Goal: Task Accomplishment & Management: Manage account settings

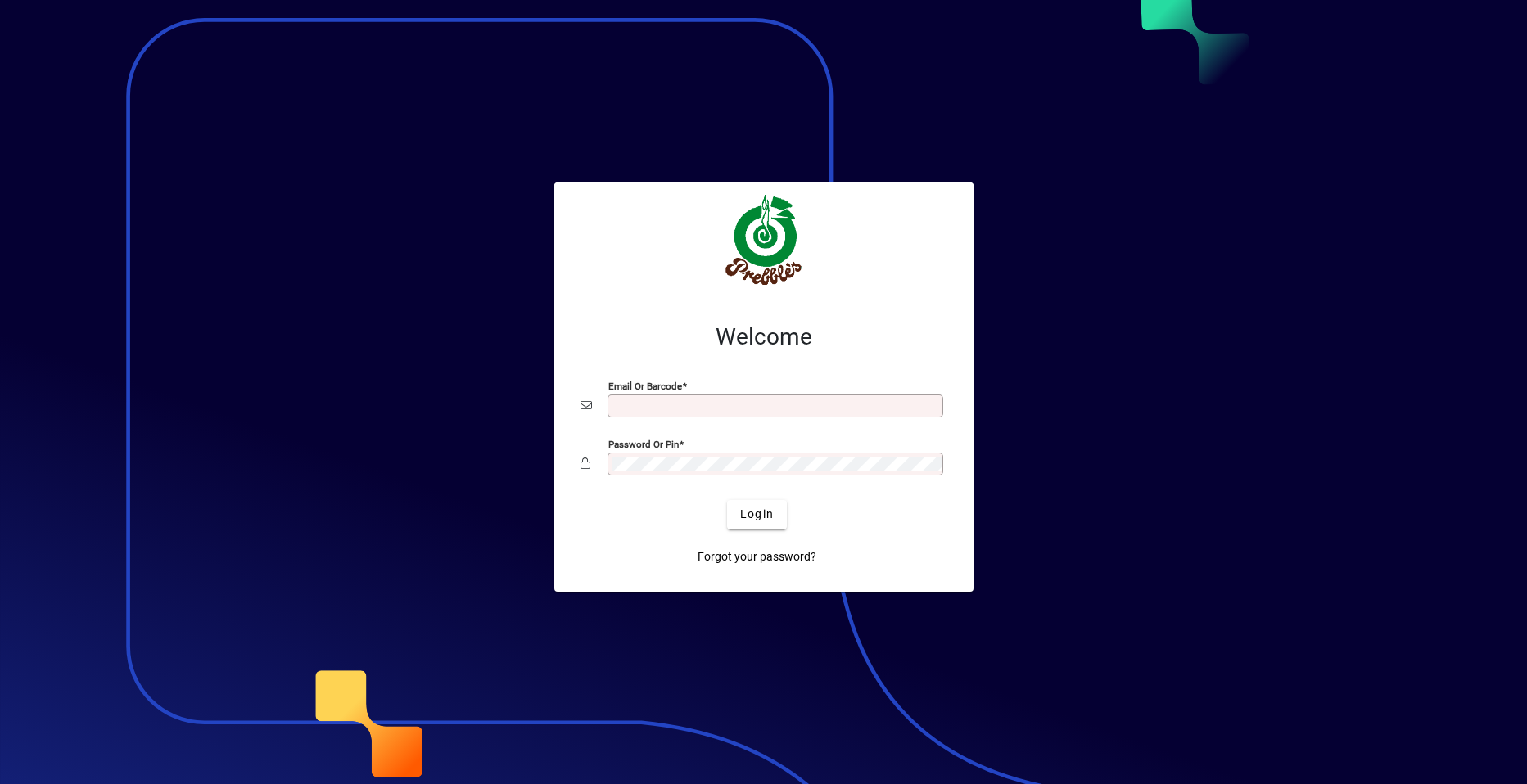
type input "**********"
click at [579, 397] on app-login-layout "**********" at bounding box center [764, 392] width 1527 height 784
click at [752, 516] on span "Login" at bounding box center [757, 515] width 33 height 18
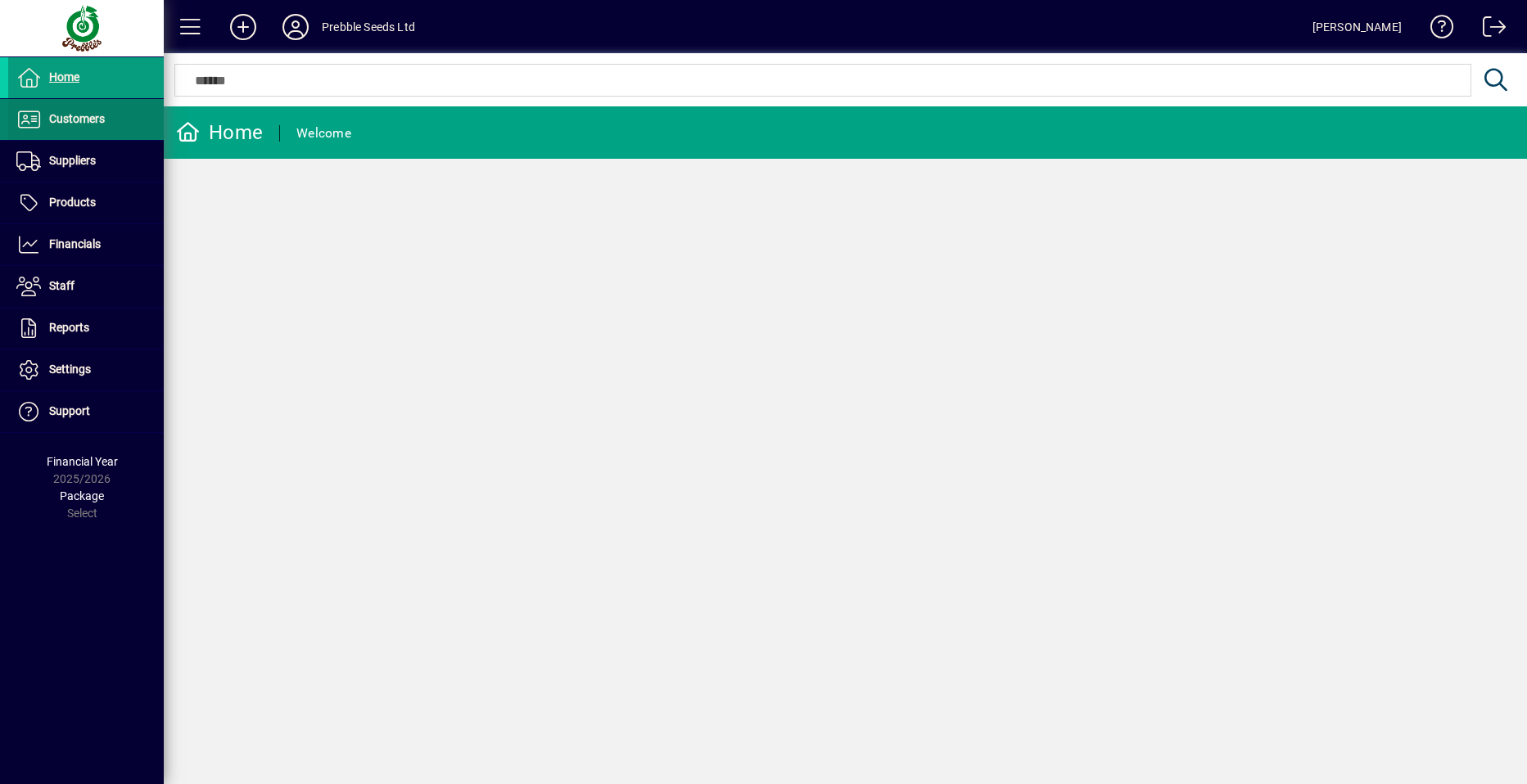
click at [89, 113] on span "Customers" at bounding box center [76, 118] width 56 height 13
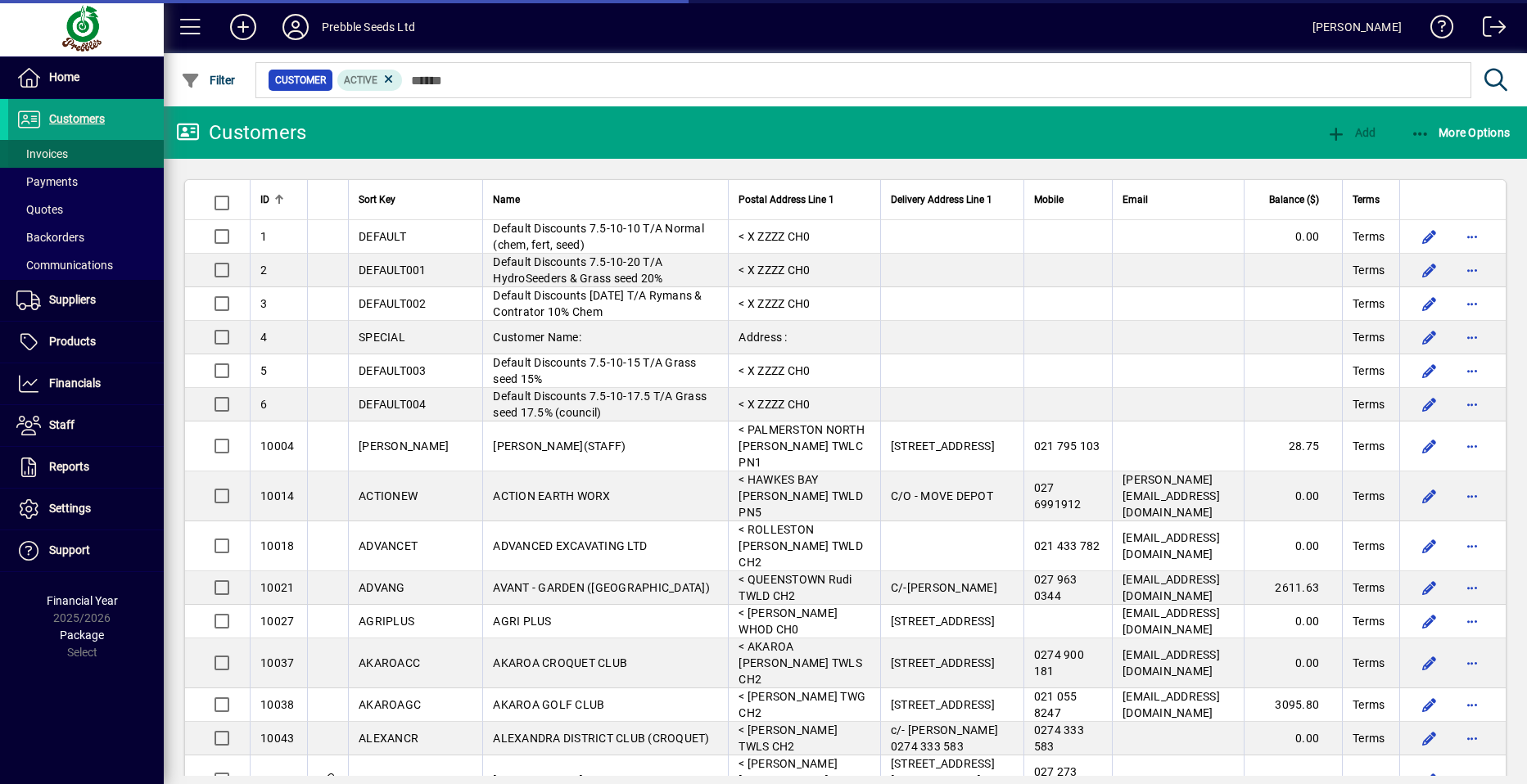
click at [39, 158] on span "Invoices" at bounding box center [42, 154] width 52 height 13
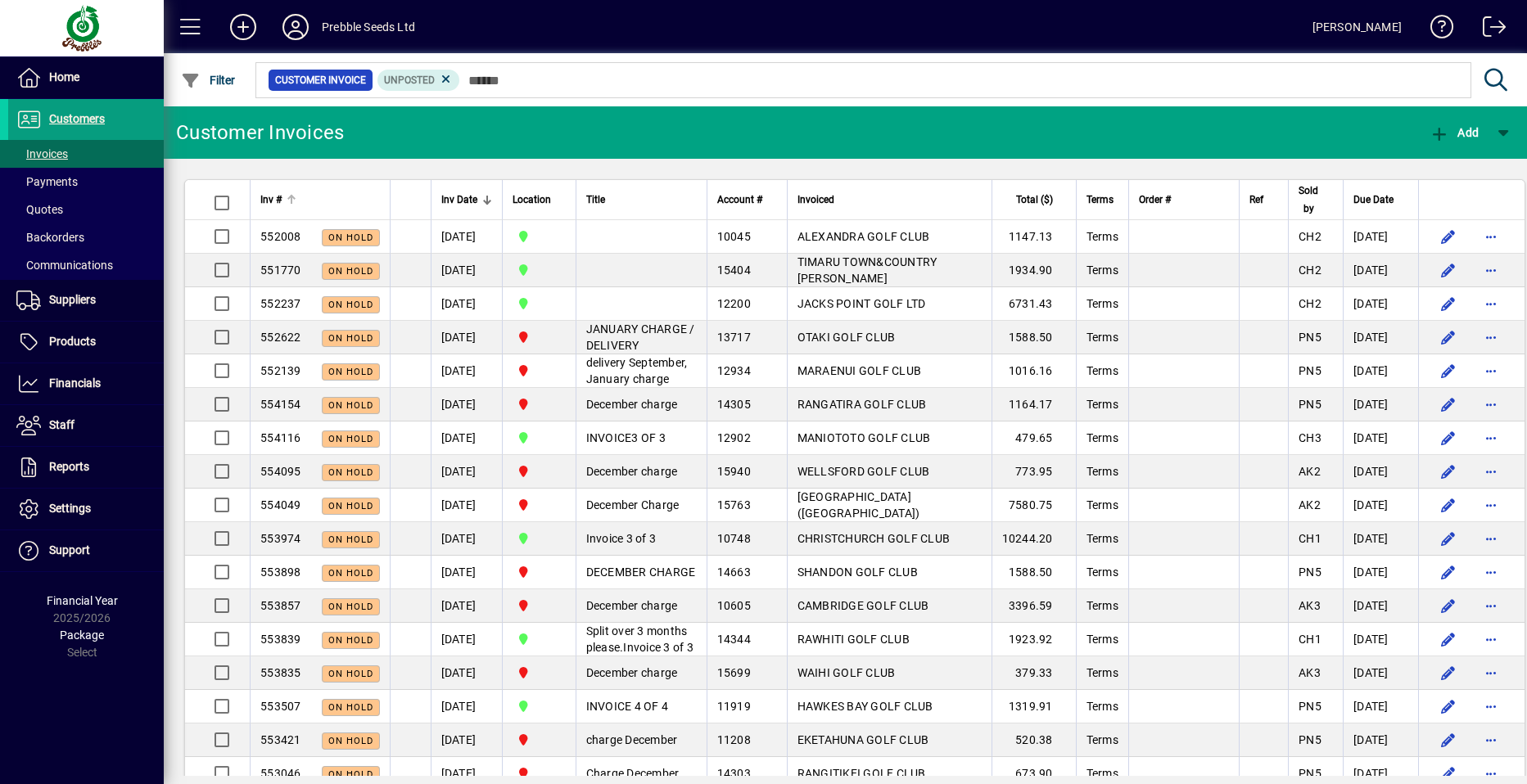
click at [271, 201] on span "Inv #" at bounding box center [271, 200] width 22 height 18
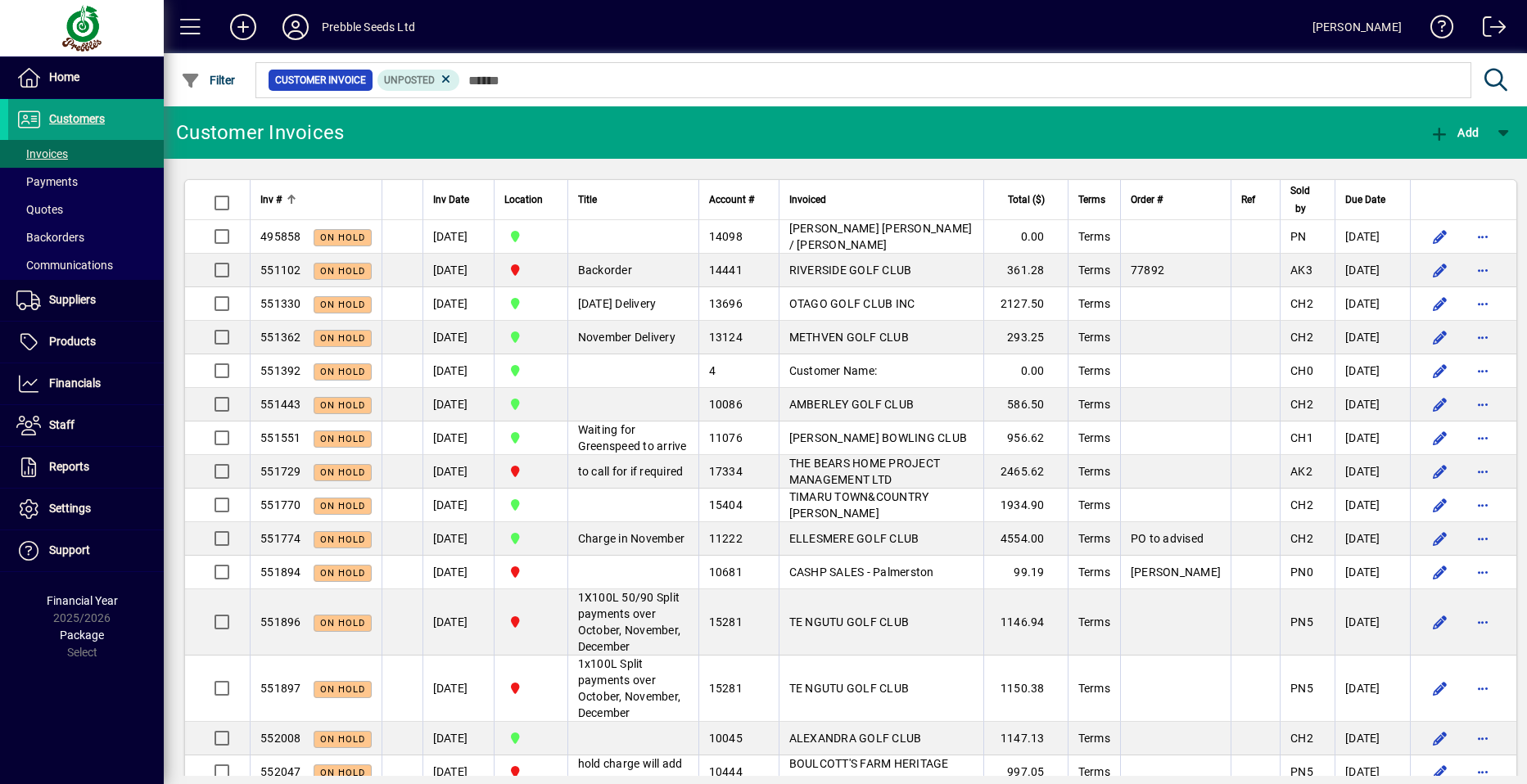
click at [271, 201] on span "Inv #" at bounding box center [271, 200] width 22 height 18
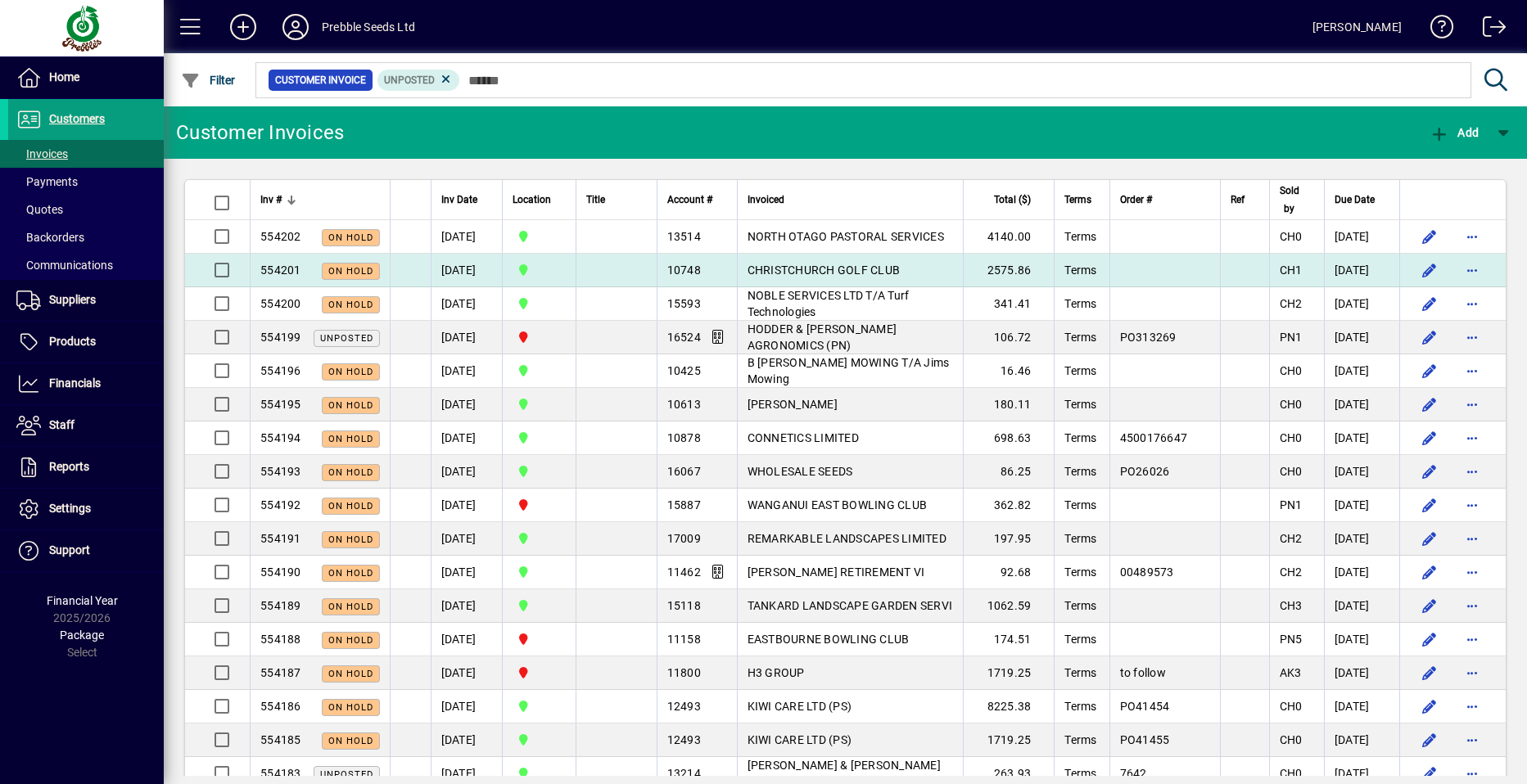
click at [822, 266] on span "CHRISTCHURCH GOLF CLUB" at bounding box center [824, 269] width 153 height 13
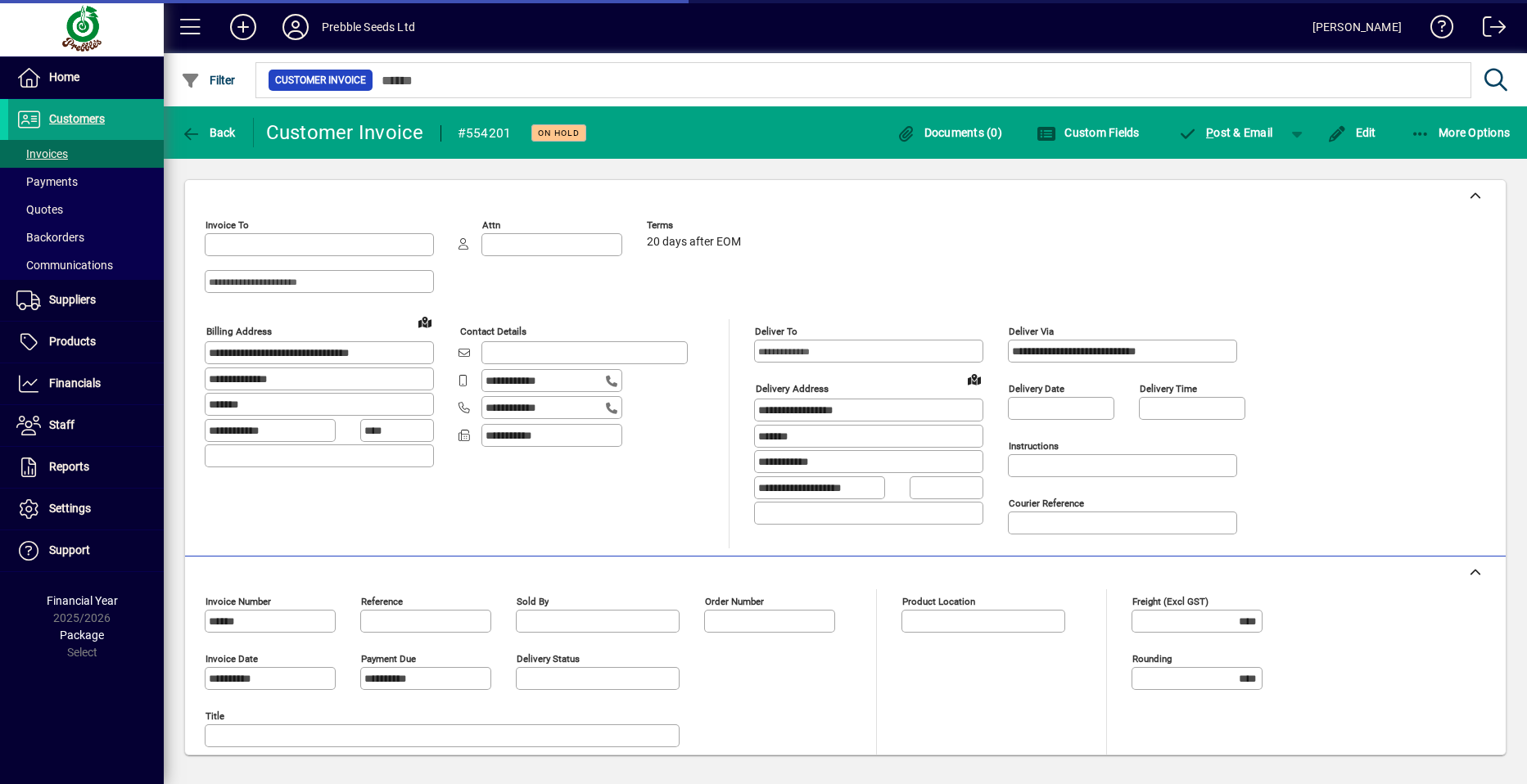
type input "**********"
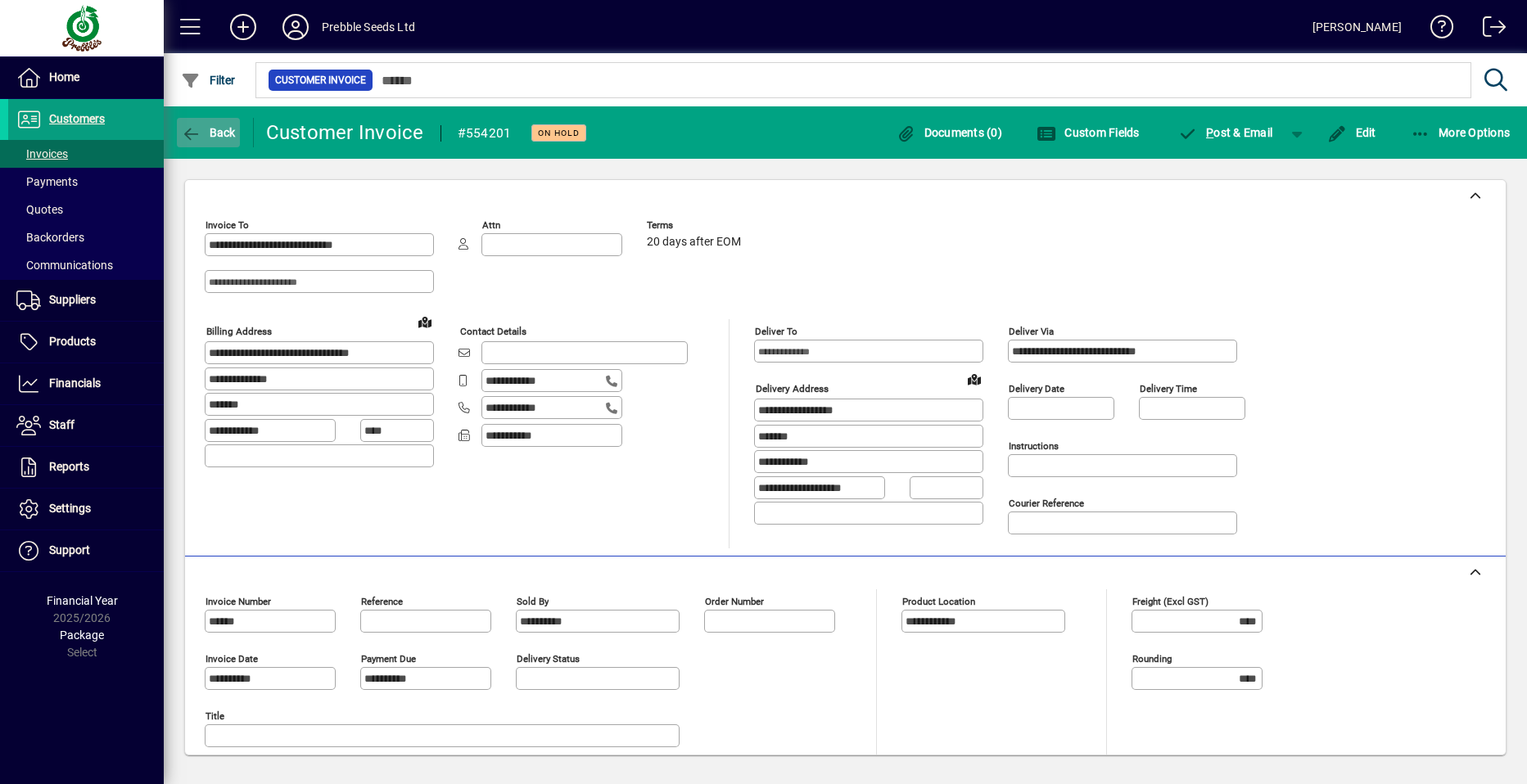
click at [219, 129] on span "Back" at bounding box center [208, 132] width 55 height 13
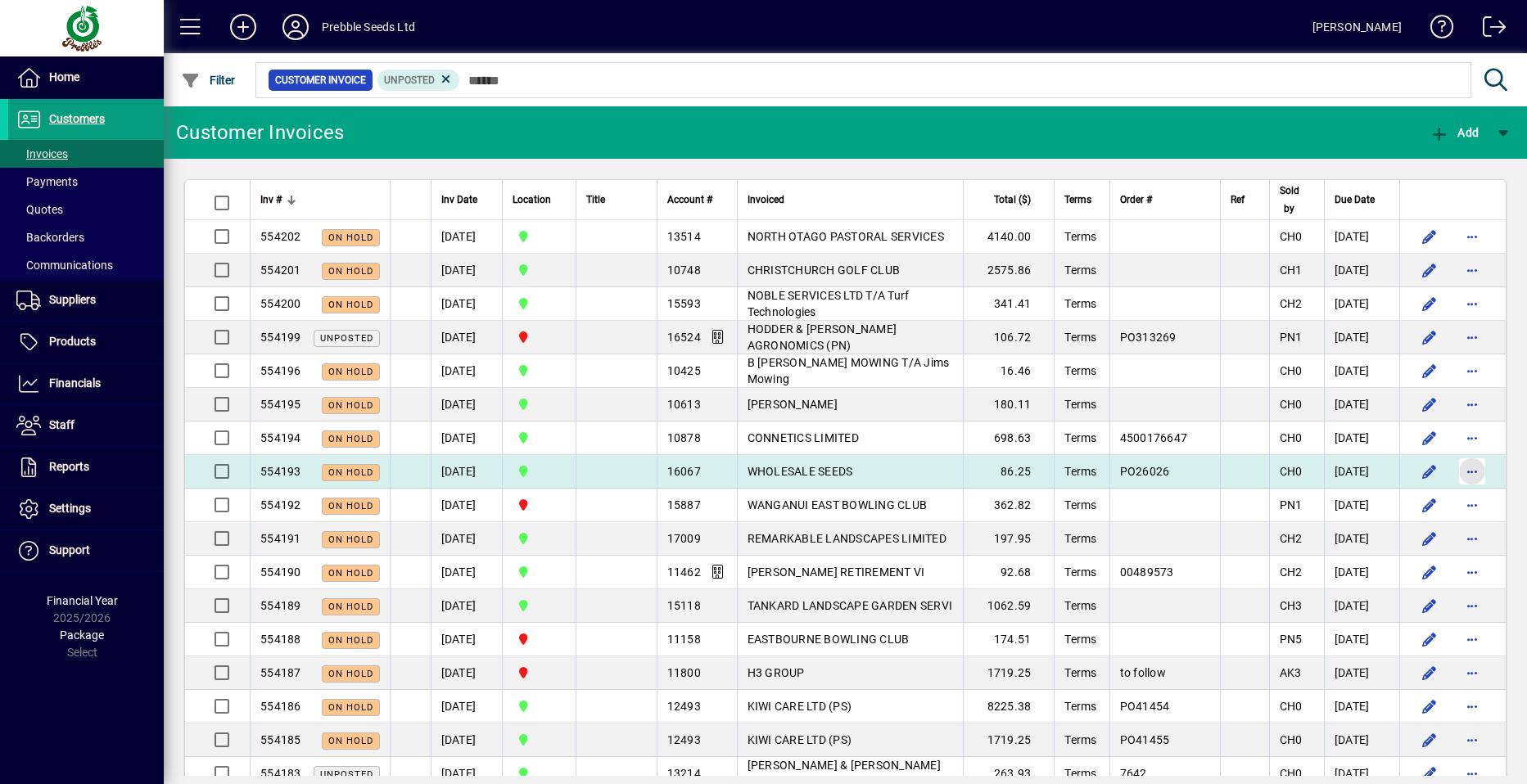
click at [1453, 470] on span "button" at bounding box center [1472, 472] width 39 height 39
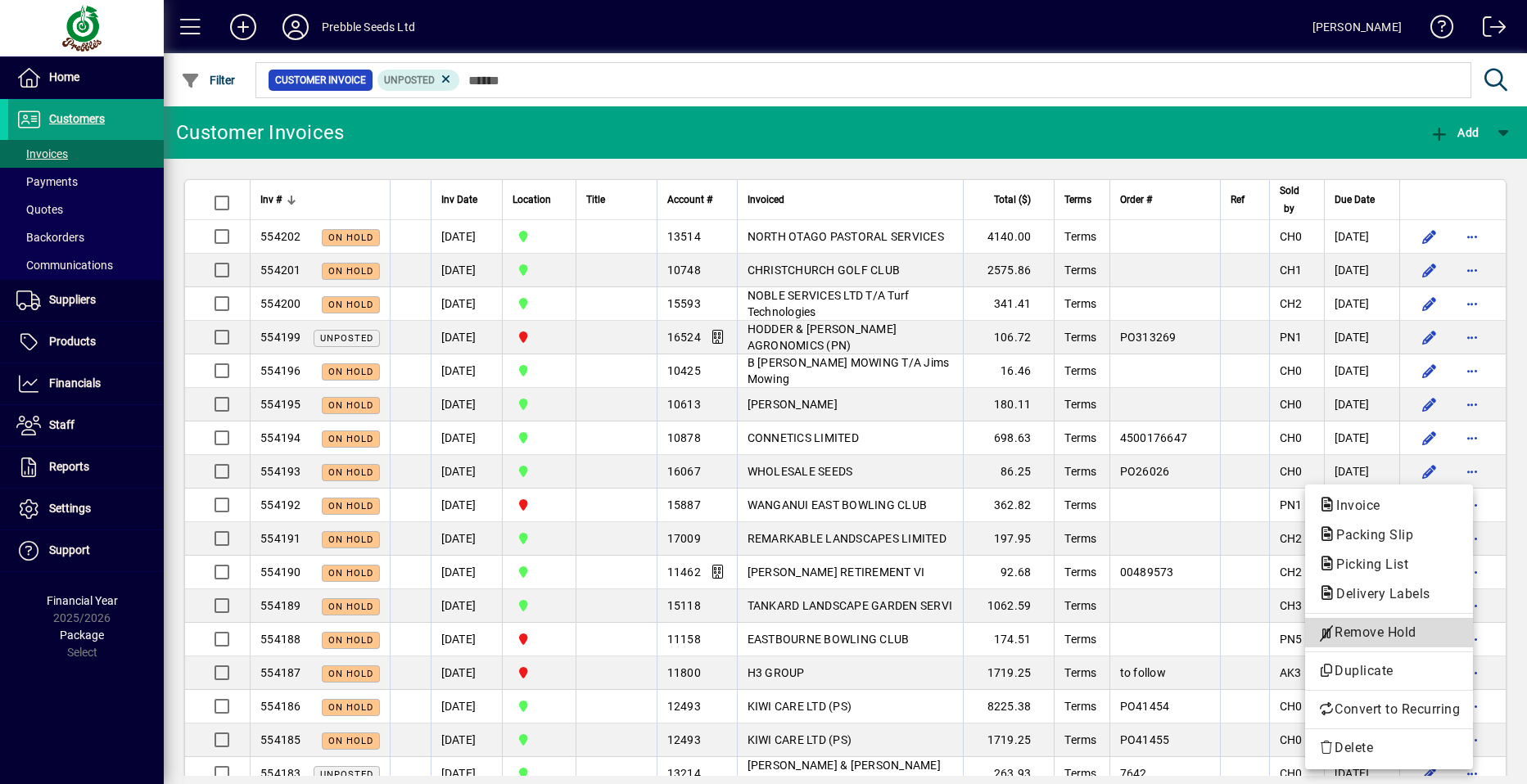
click at [1361, 632] on span "Remove Hold" at bounding box center [1389, 633] width 142 height 20
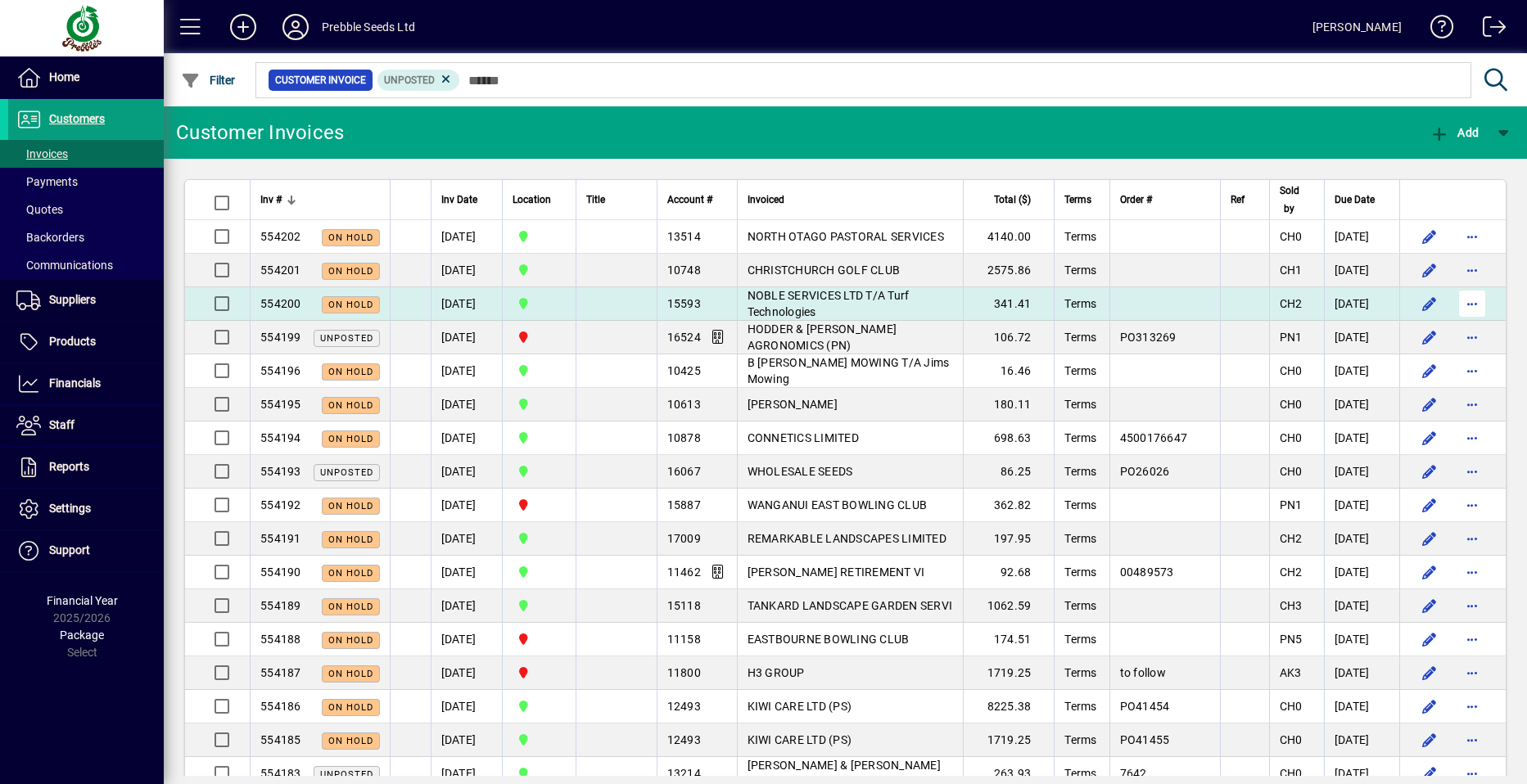
click at [1455, 303] on span "button" at bounding box center [1472, 303] width 39 height 39
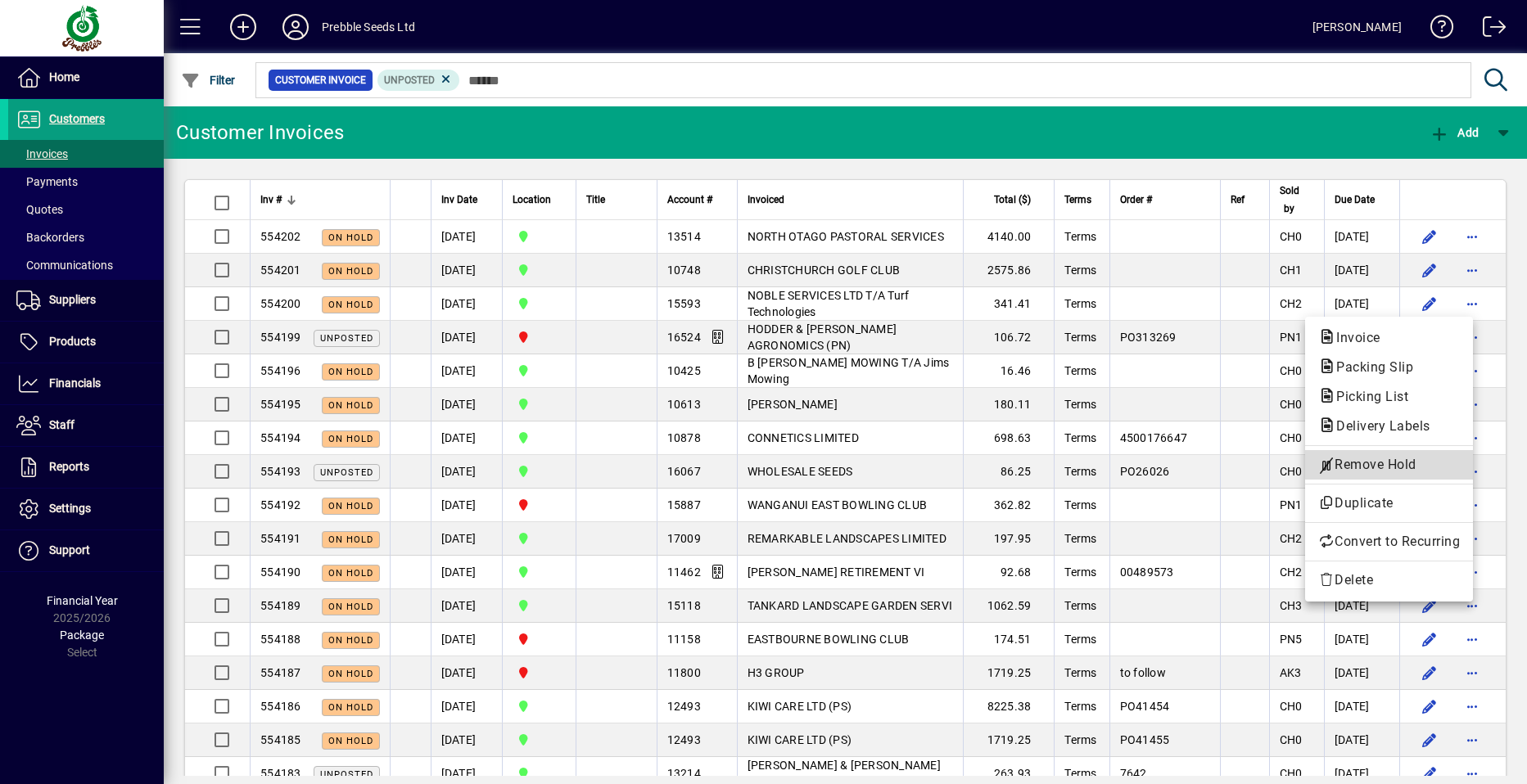
click at [1352, 466] on span "Remove Hold" at bounding box center [1389, 465] width 142 height 20
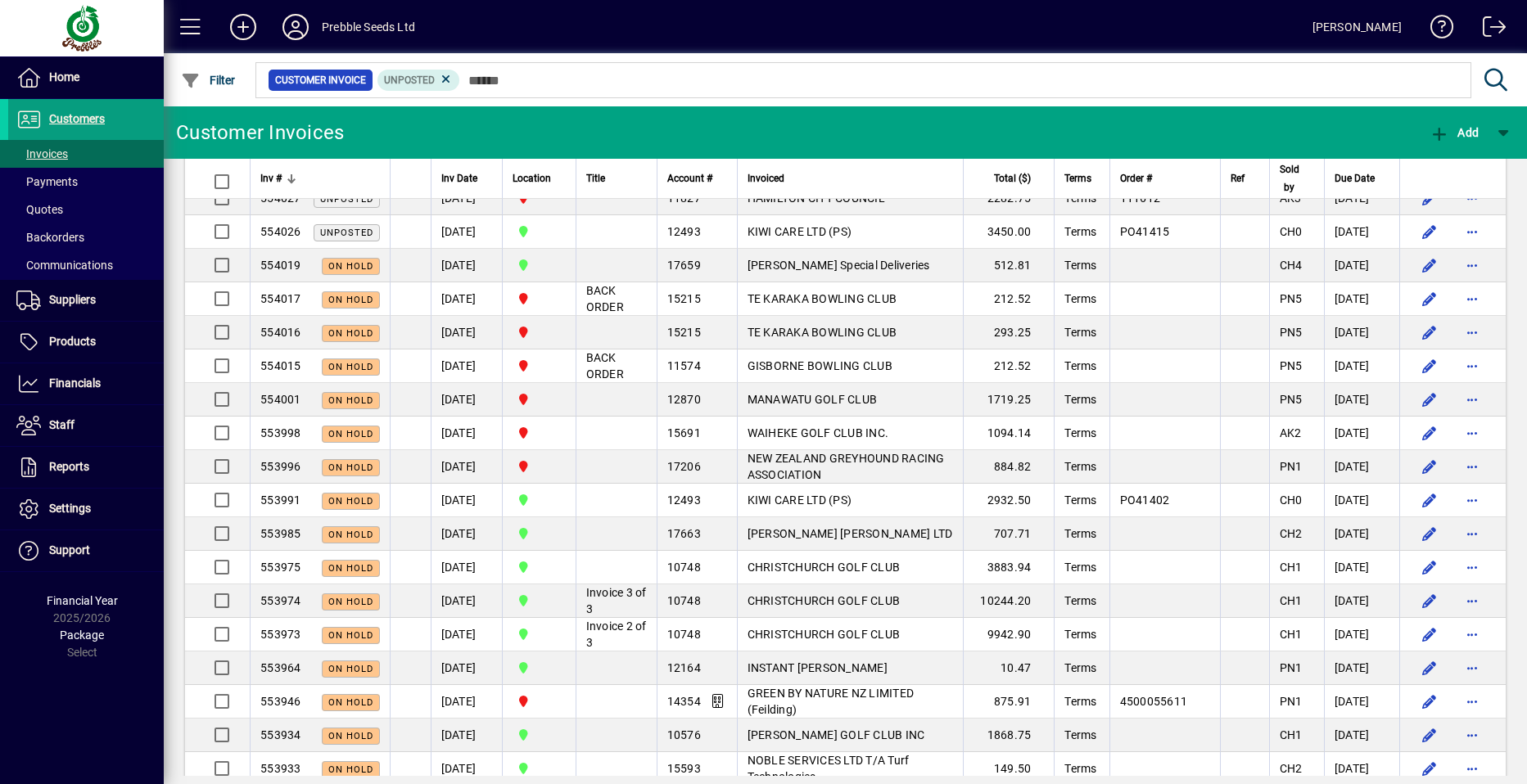
scroll to position [2947, 0]
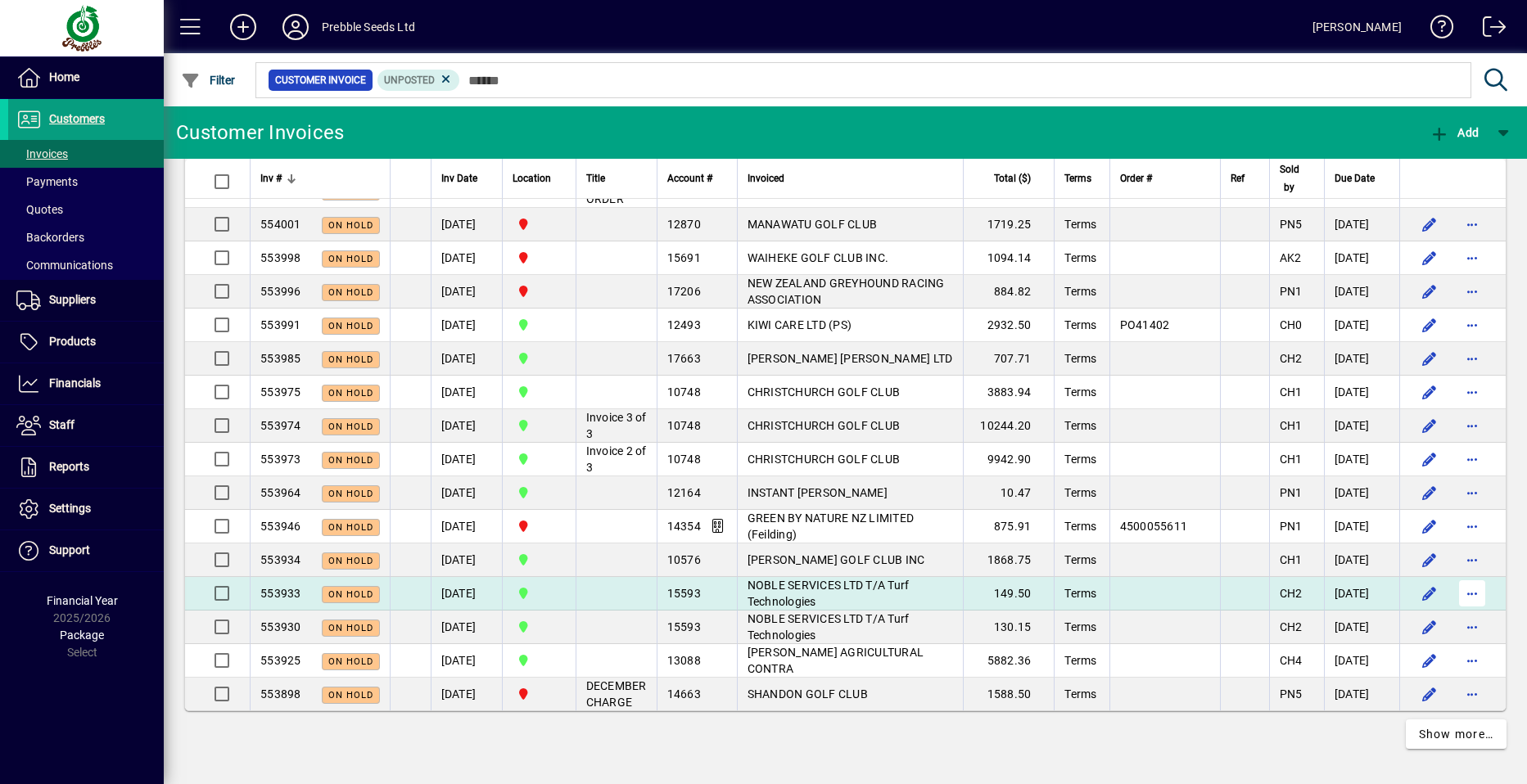
click at [1458, 609] on span "button" at bounding box center [1472, 593] width 39 height 39
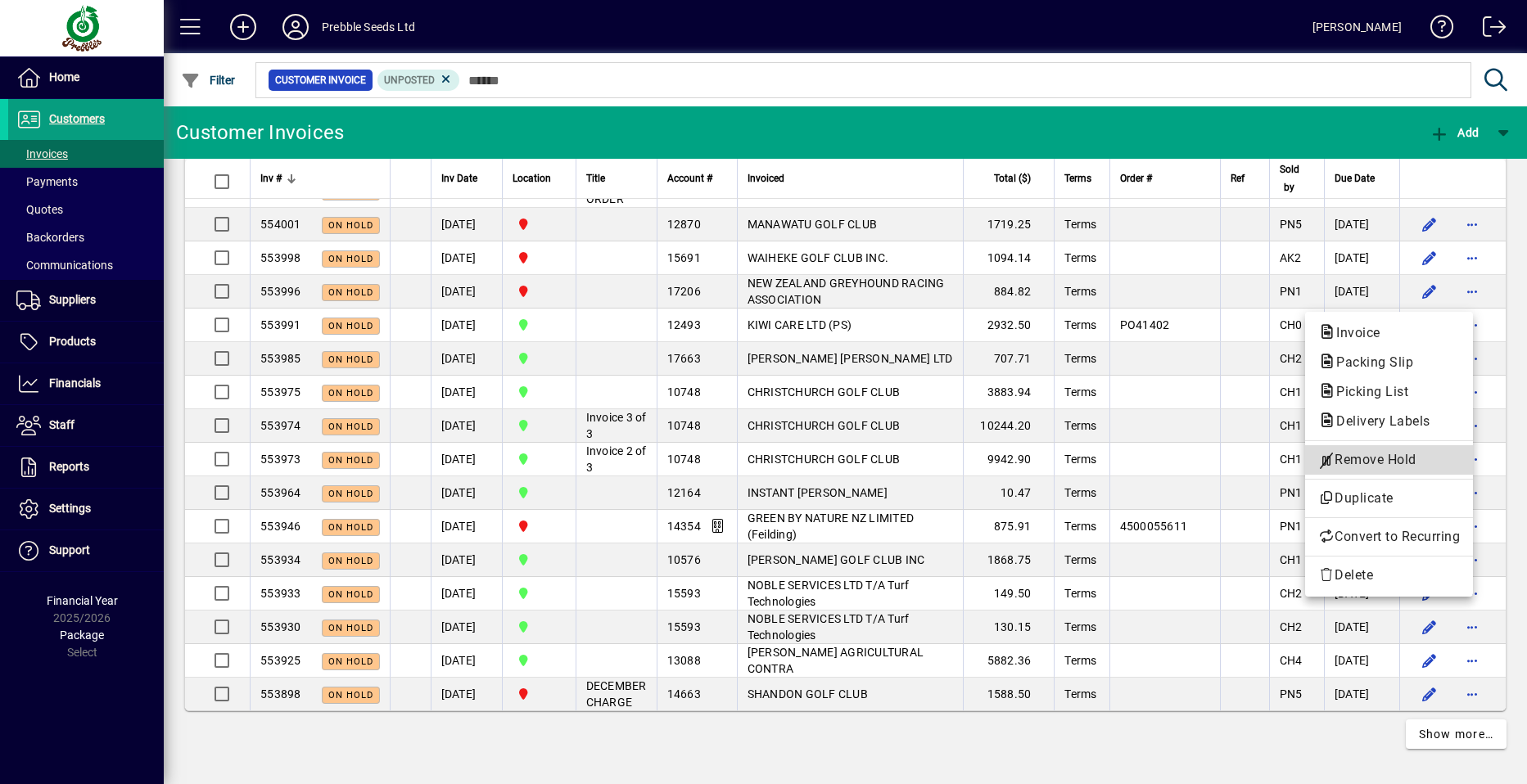
click at [1360, 455] on span "Remove Hold" at bounding box center [1389, 460] width 142 height 20
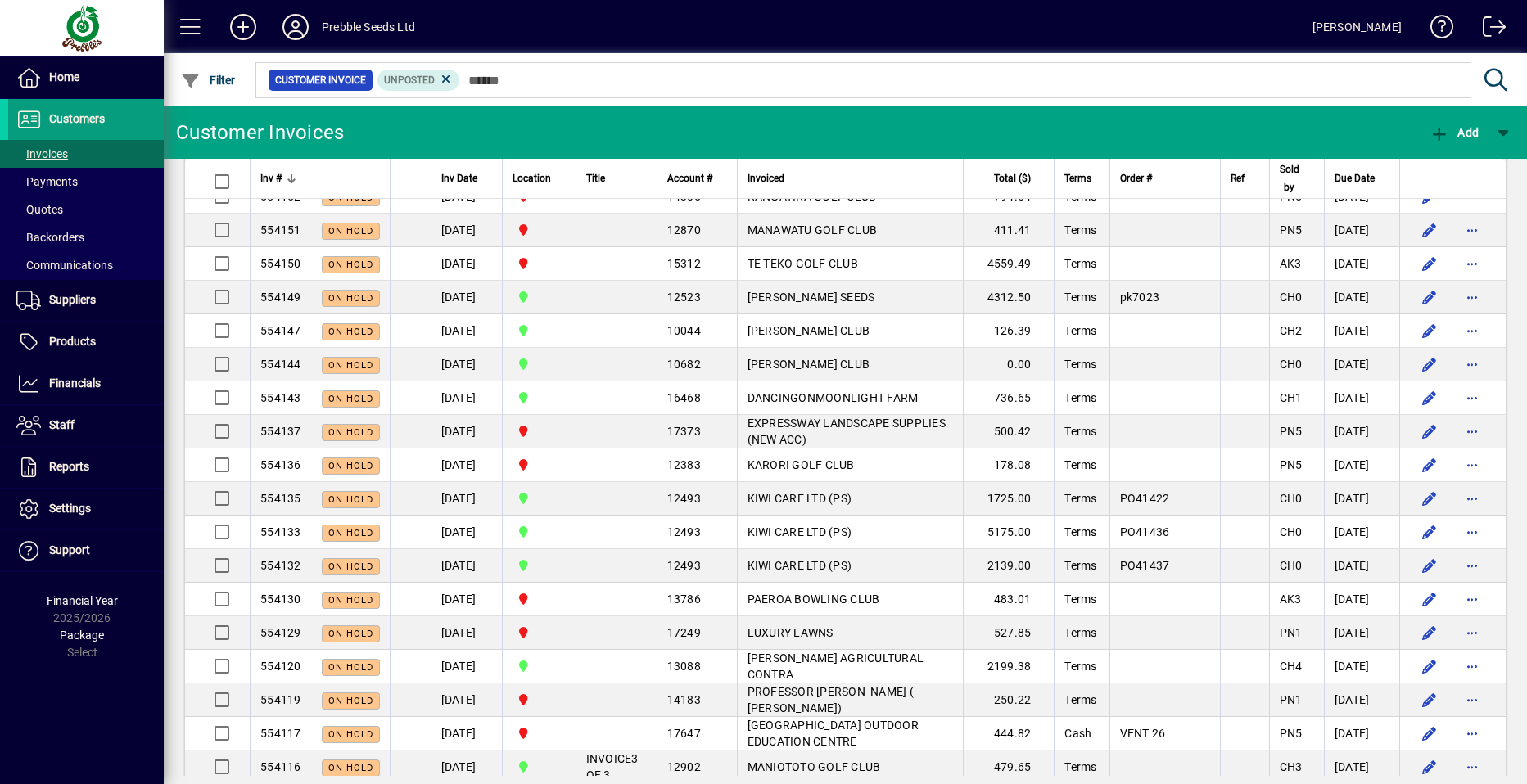
scroll to position [983, 0]
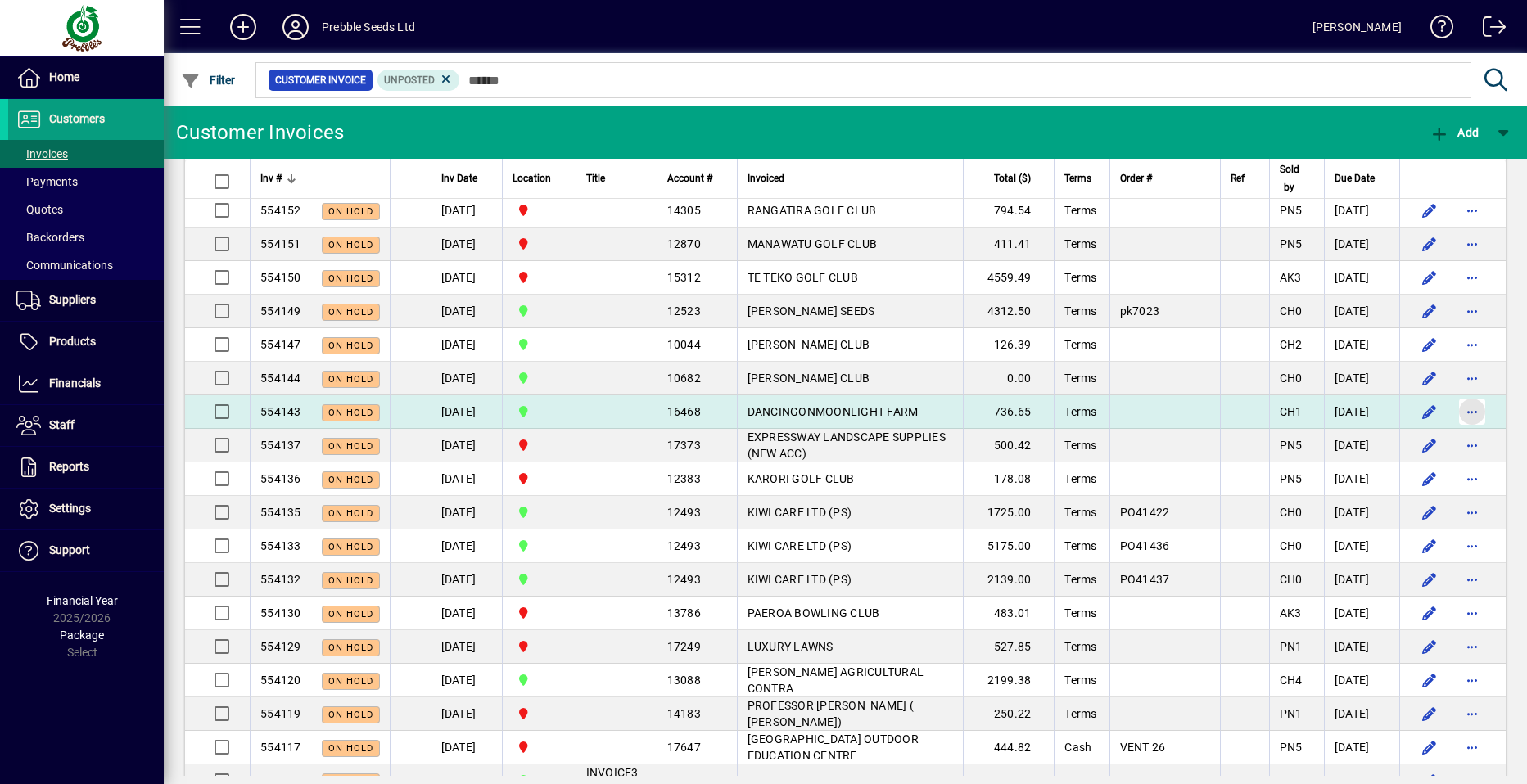
click at [1457, 409] on span "button" at bounding box center [1472, 412] width 39 height 39
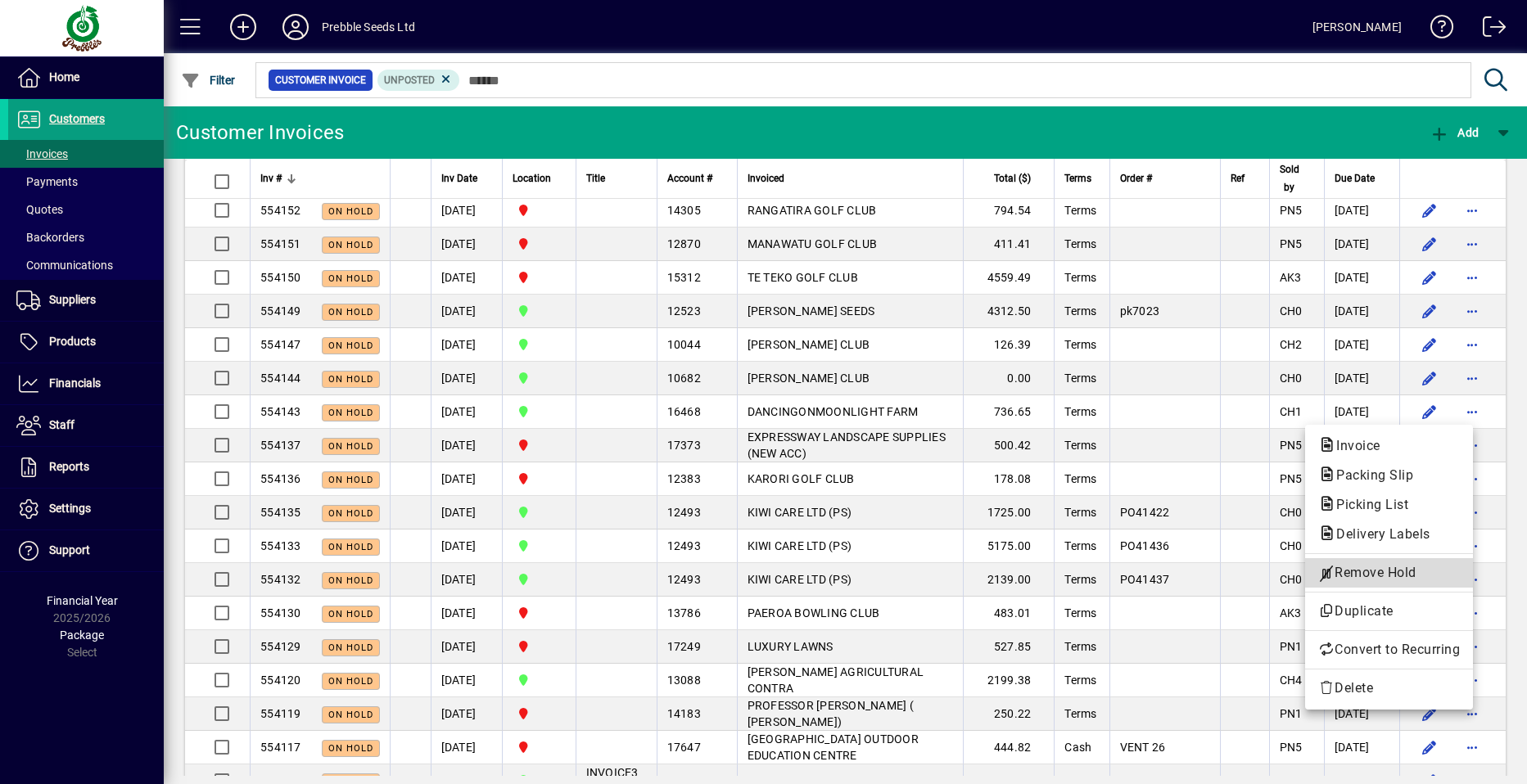
click at [1367, 574] on span "Remove Hold" at bounding box center [1389, 574] width 142 height 20
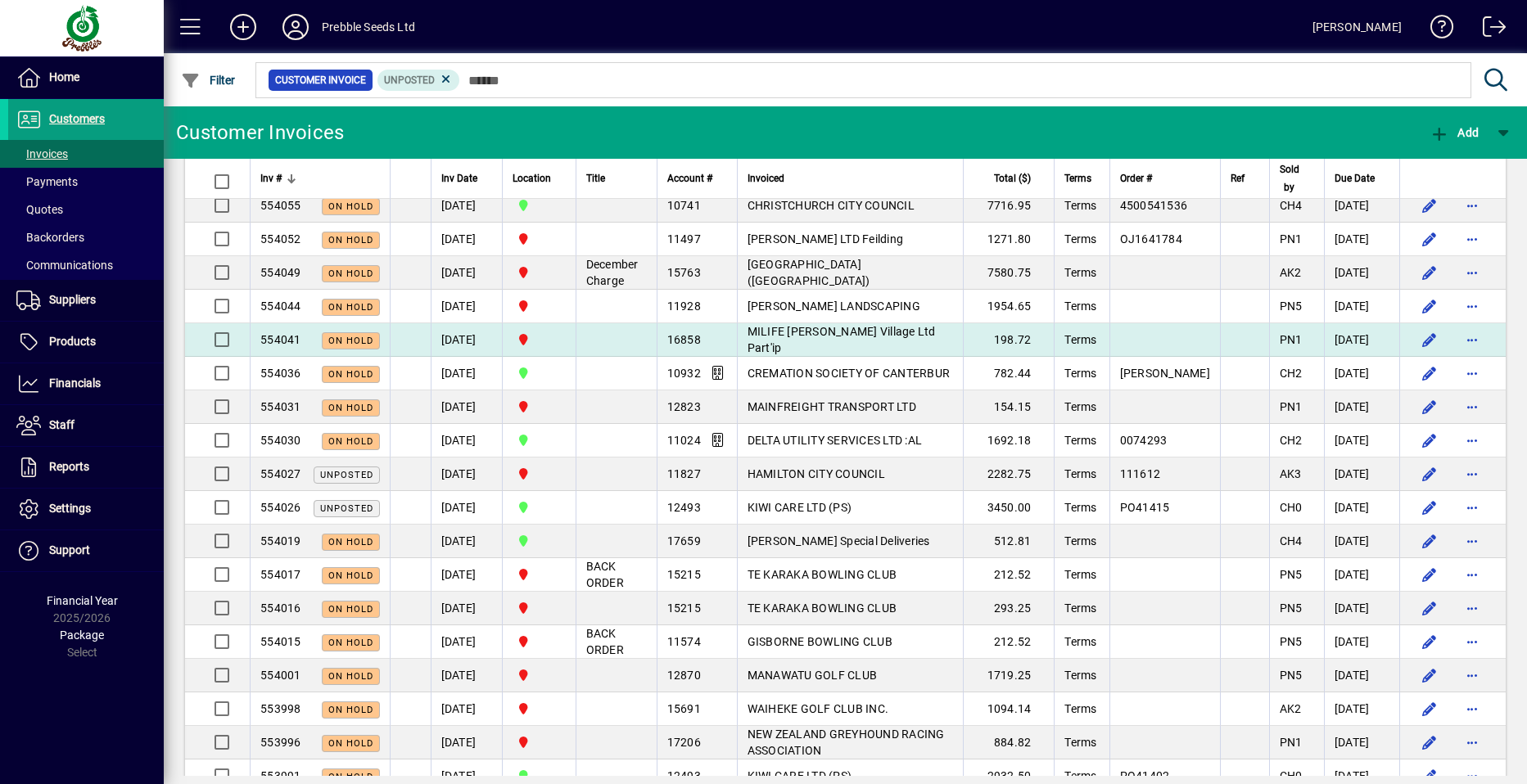
scroll to position [2538, 0]
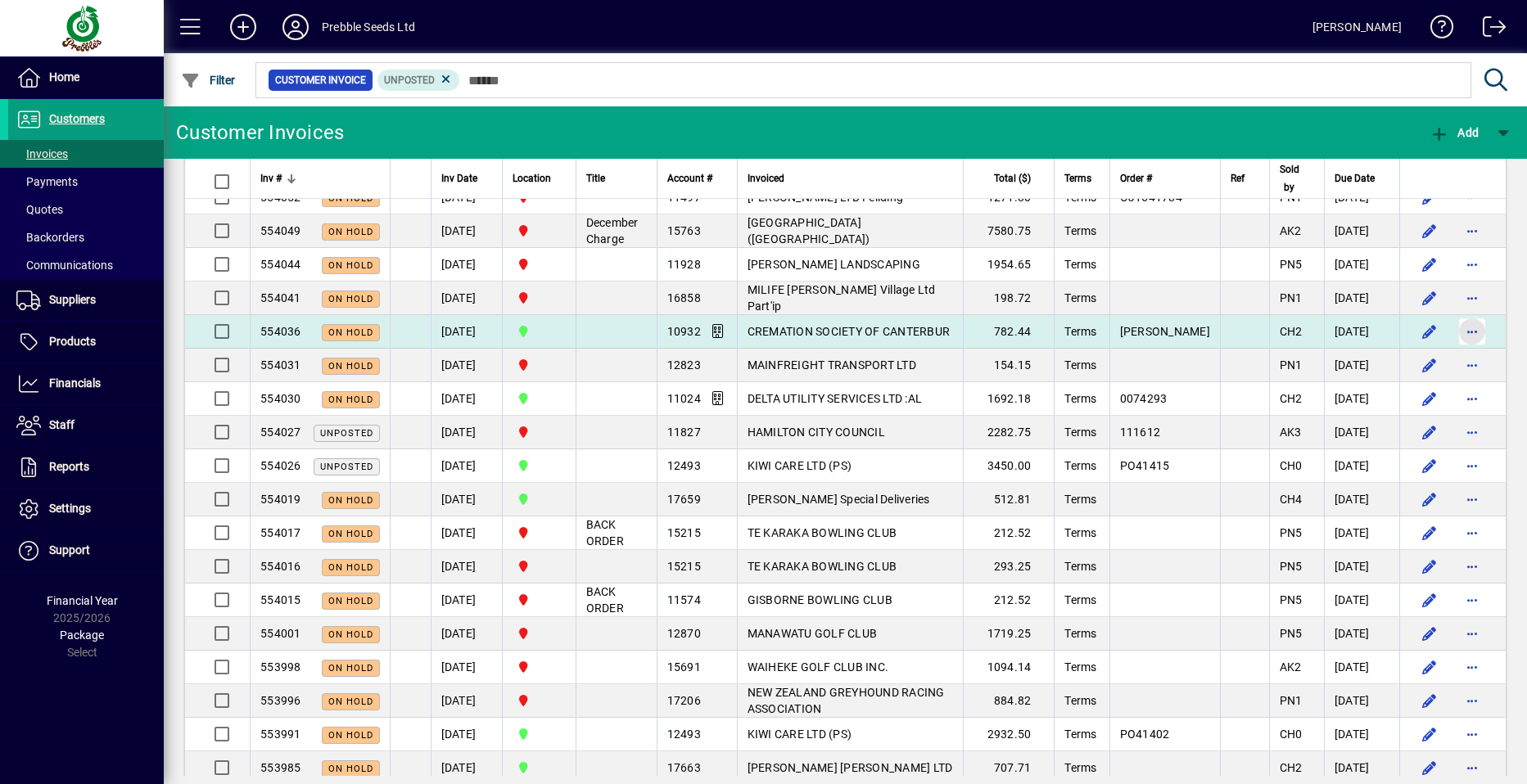
click at [1453, 343] on span "button" at bounding box center [1472, 332] width 39 height 39
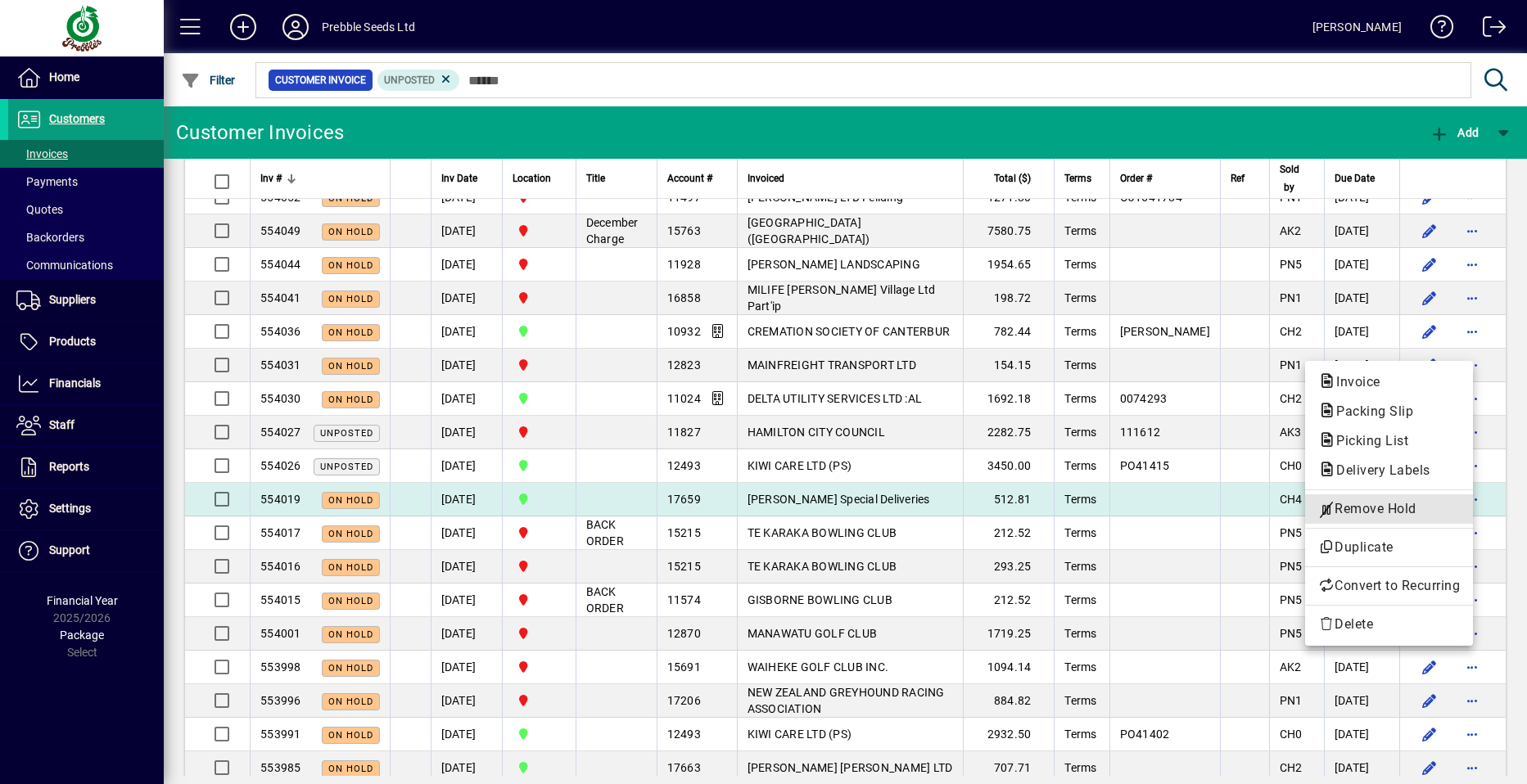
click at [1356, 507] on span "Remove Hold" at bounding box center [1389, 509] width 142 height 20
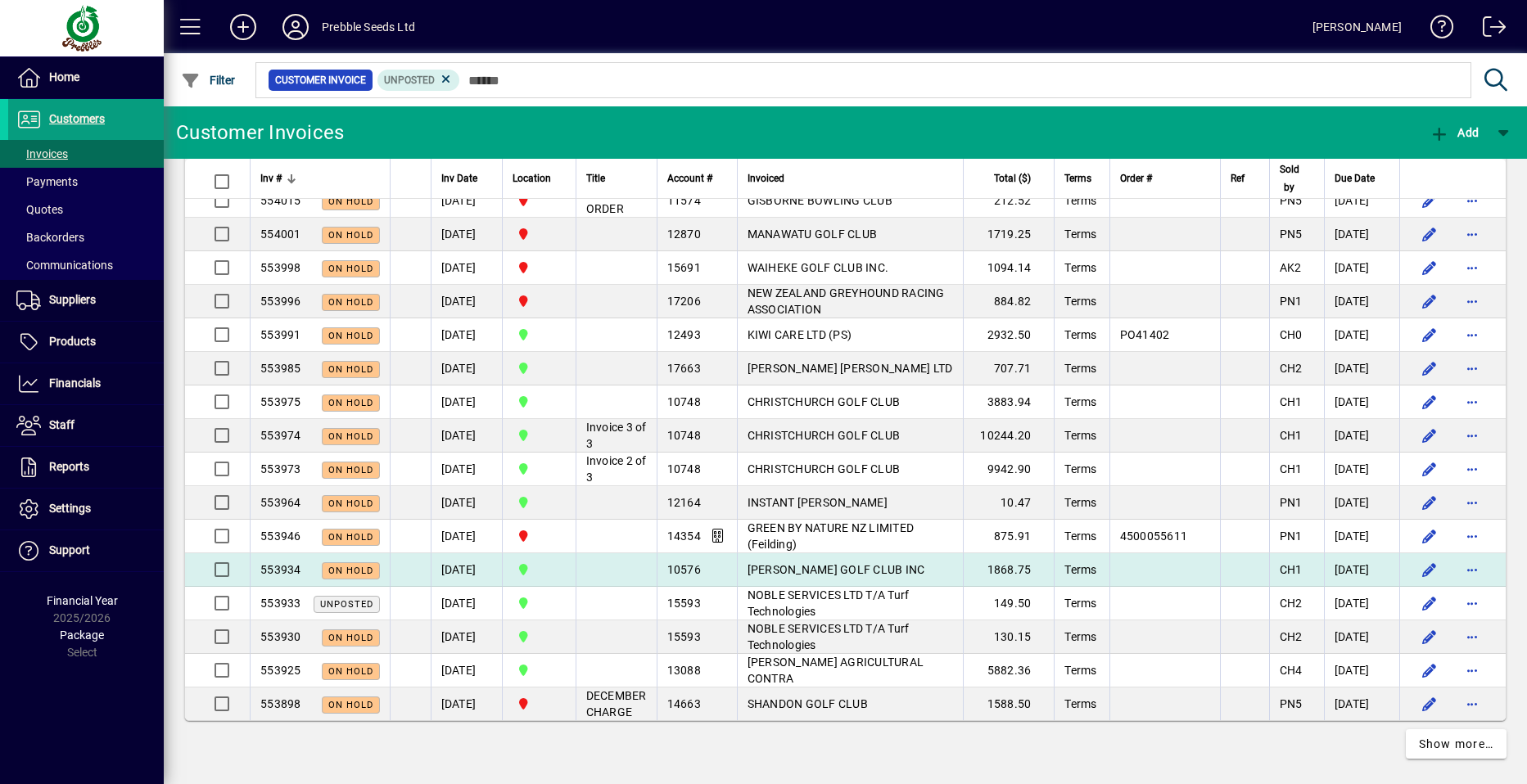
scroll to position [2966, 0]
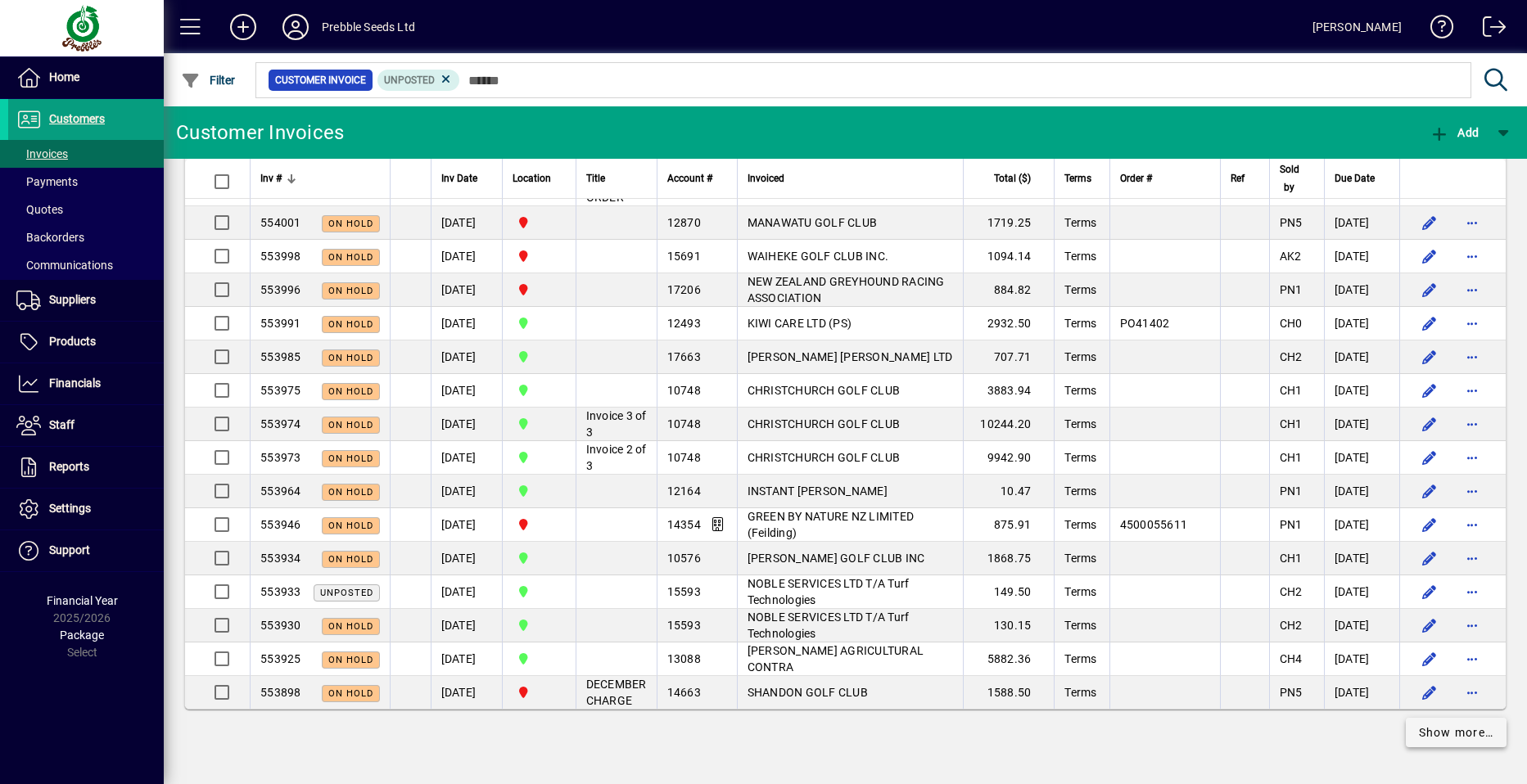
click at [1453, 731] on span "Show more…" at bounding box center [1457, 733] width 75 height 18
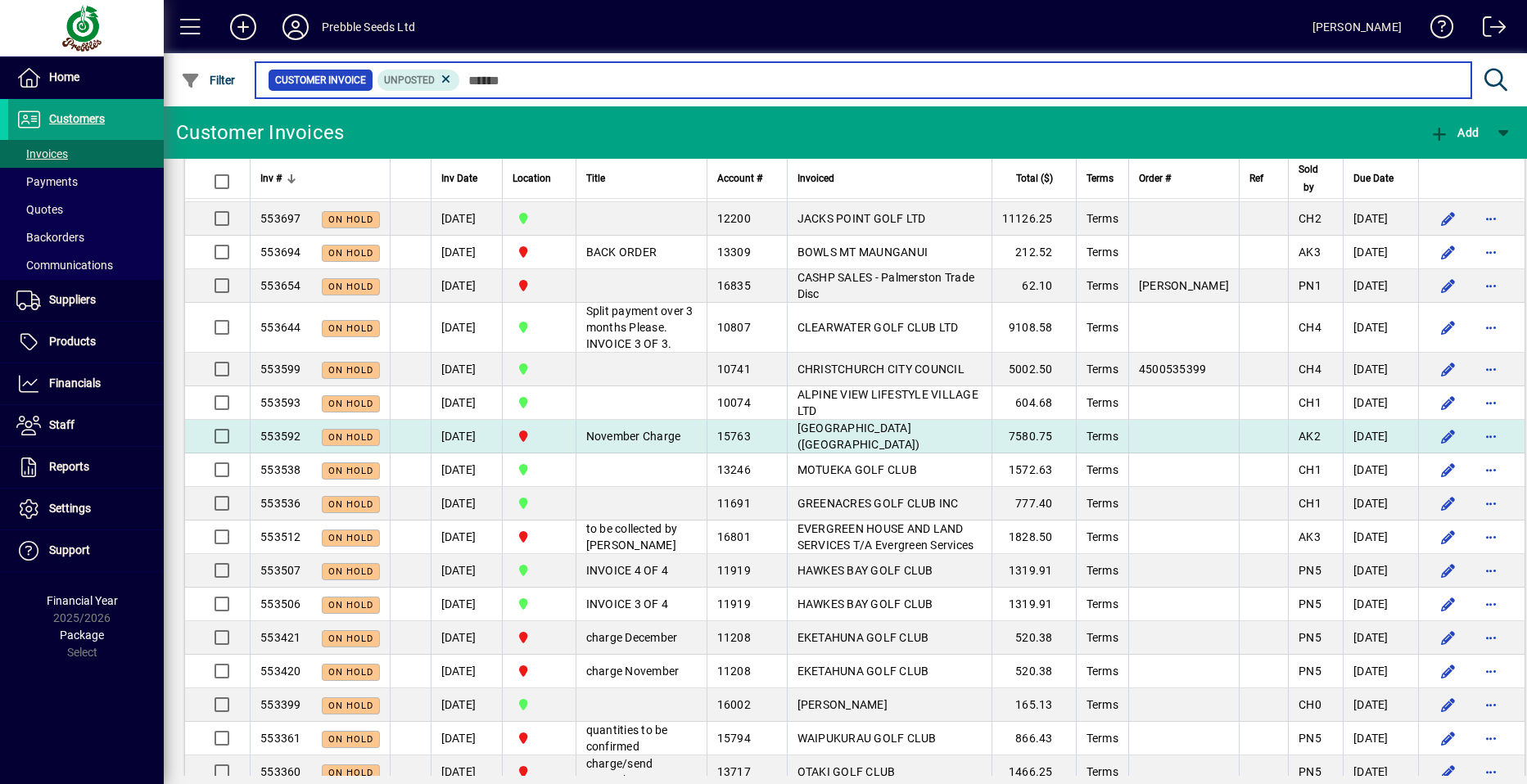
scroll to position [3784, 0]
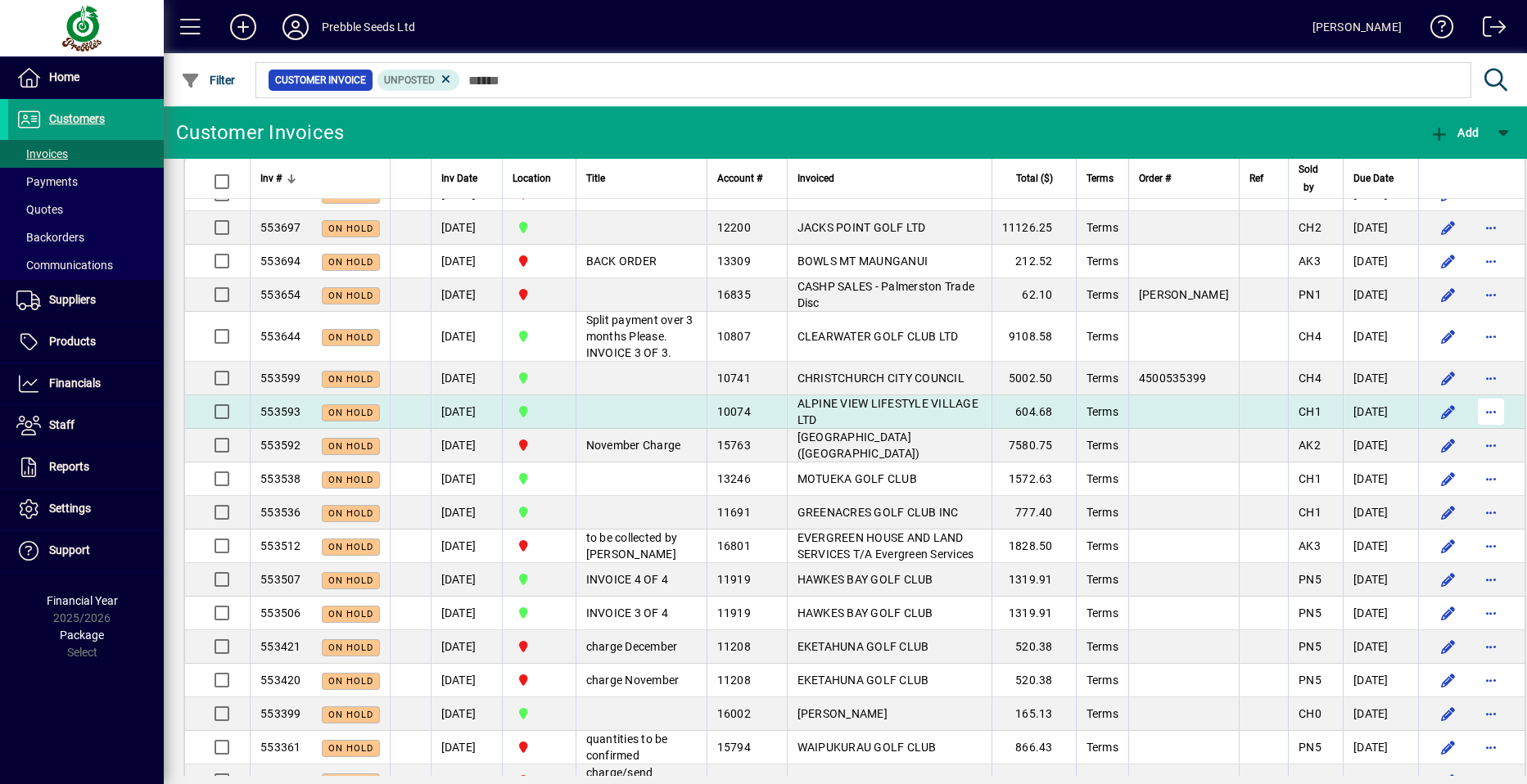
drag, startPoint x: 1487, startPoint y: 457, endPoint x: 1475, endPoint y: 460, distance: 12.4
click at [1485, 432] on span "button" at bounding box center [1491, 412] width 39 height 39
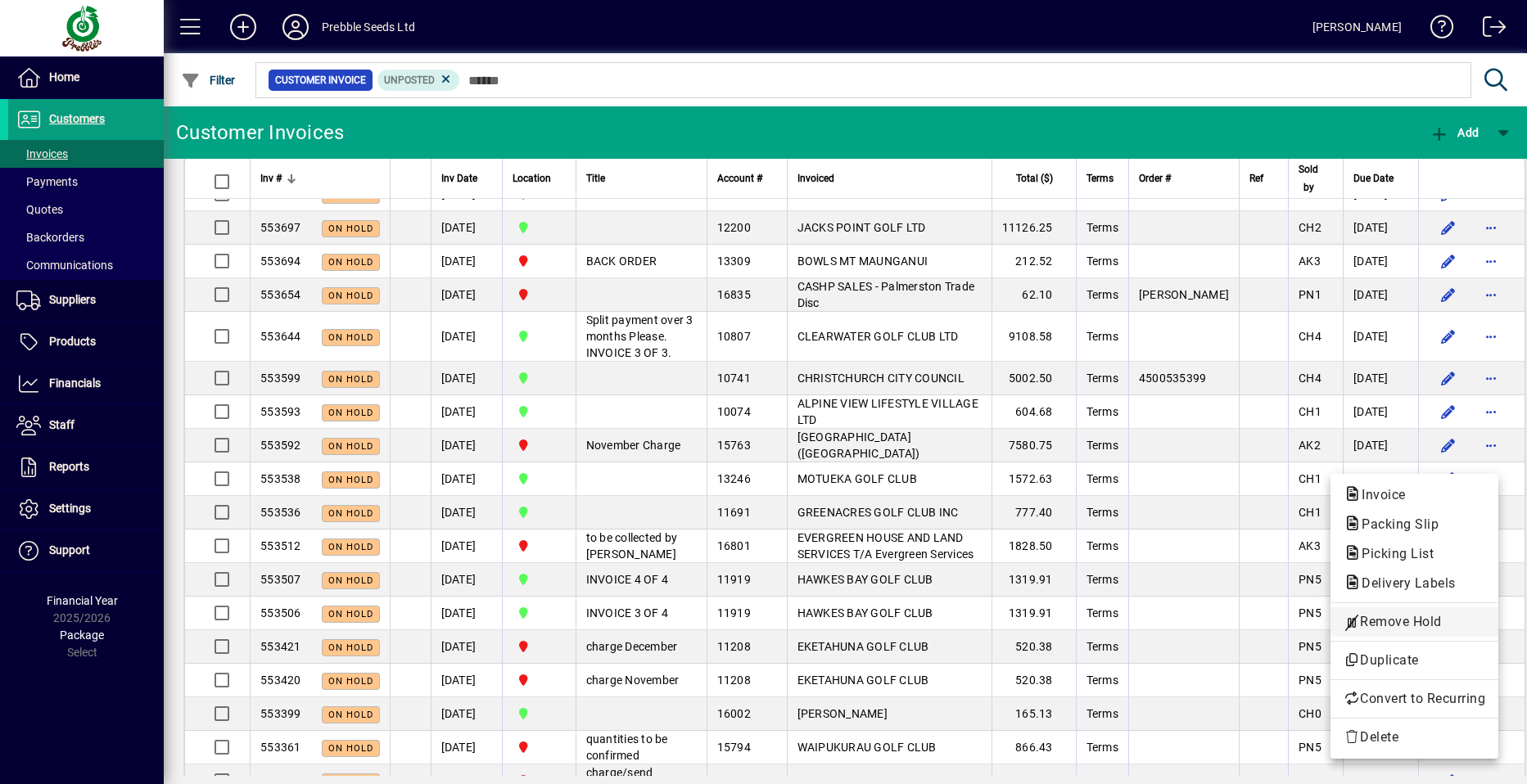
click at [1386, 619] on span "Remove Hold" at bounding box center [1414, 623] width 142 height 20
